Goal: Information Seeking & Learning: Learn about a topic

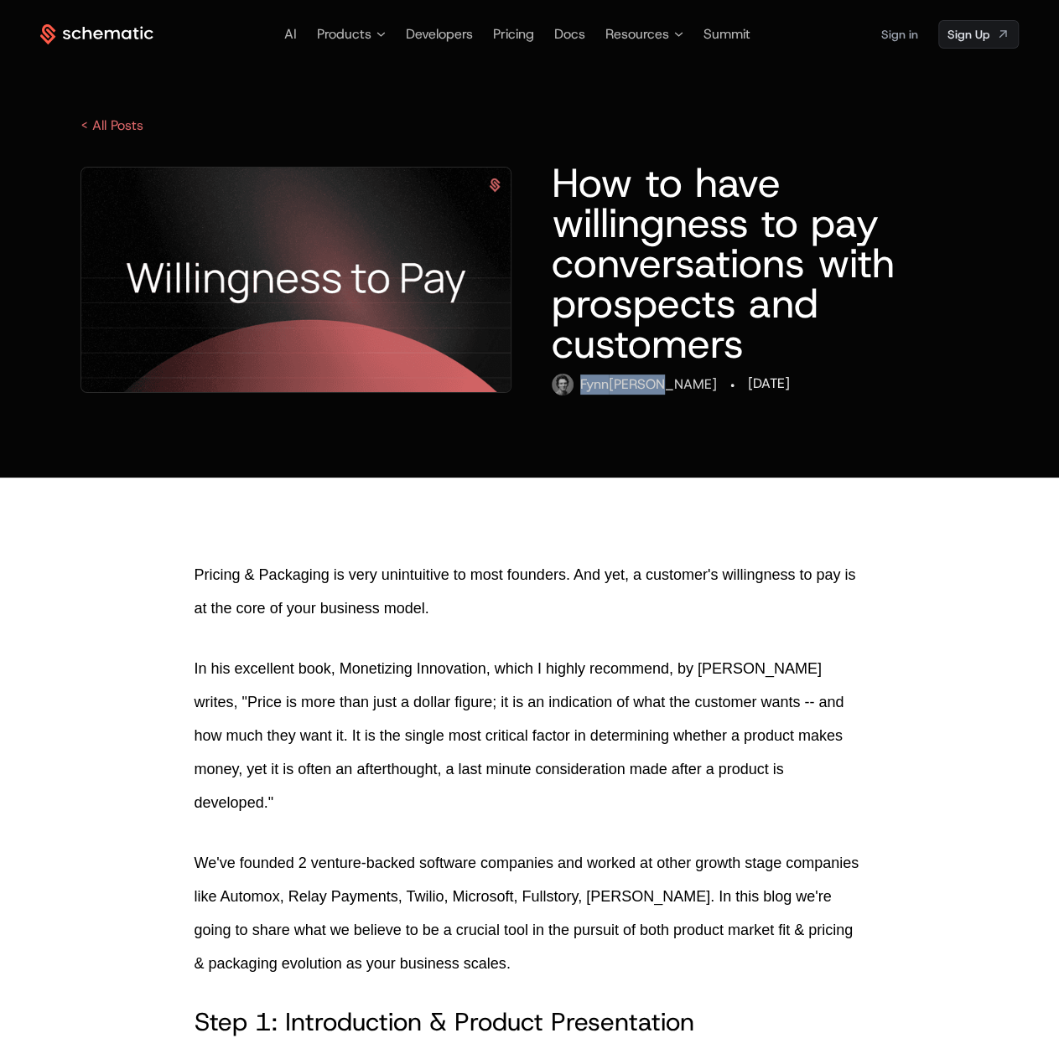
drag, startPoint x: 651, startPoint y: 386, endPoint x: 582, endPoint y: 385, distance: 68.7
click at [582, 385] on div "Fynn Glover" at bounding box center [648, 385] width 137 height 20
copy div "Fynn Glover"
click at [676, 34] on icon at bounding box center [678, 34] width 9 height 5
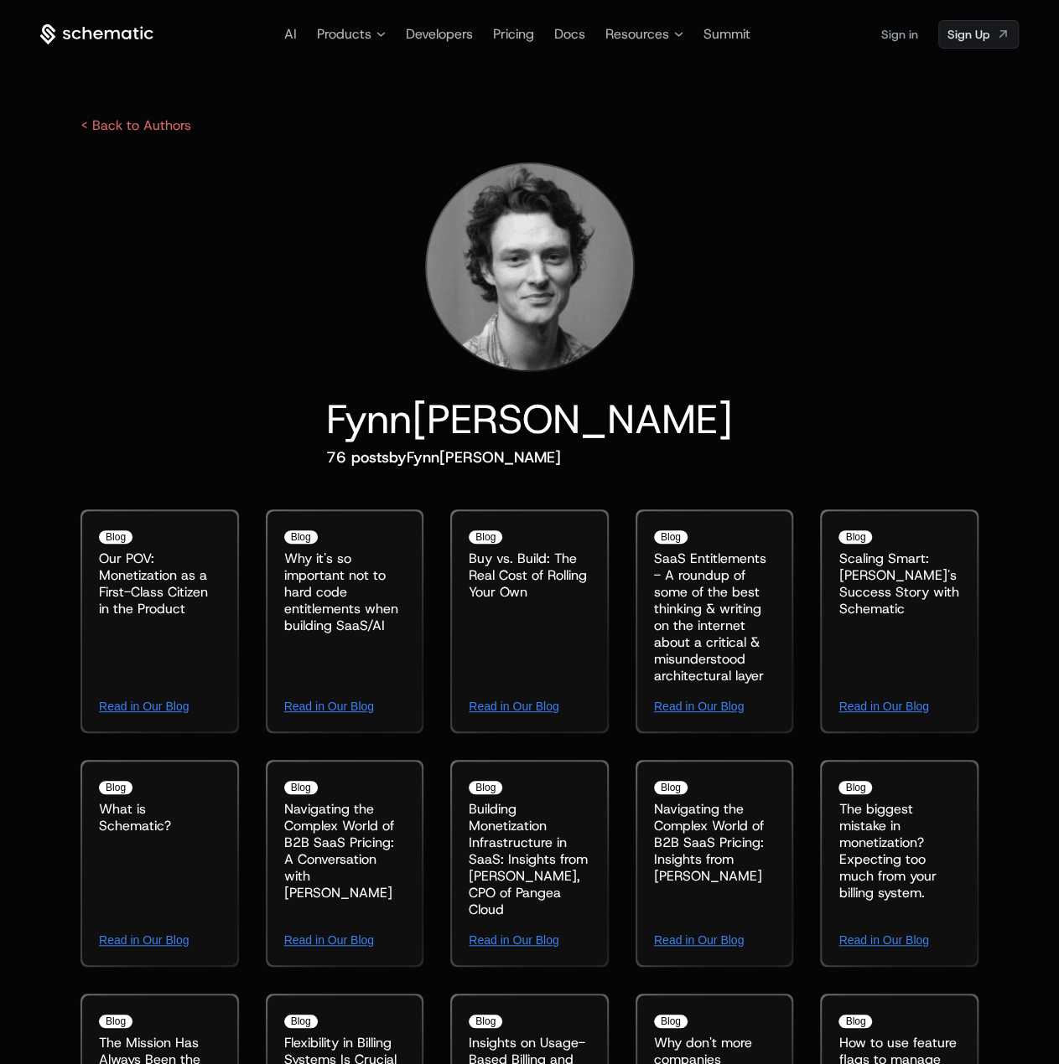
click at [930, 129] on div "< Back to Authors" at bounding box center [529, 126] width 978 height 20
